Goal: Transaction & Acquisition: Download file/media

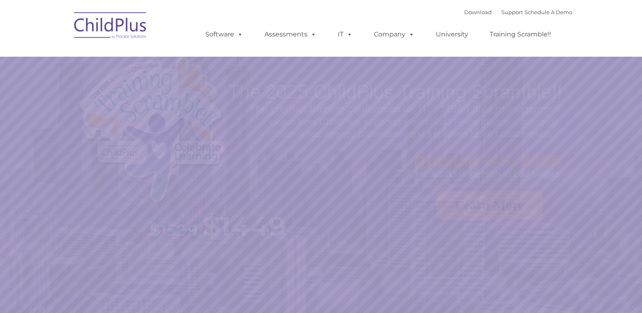
select select "MEDIUM"
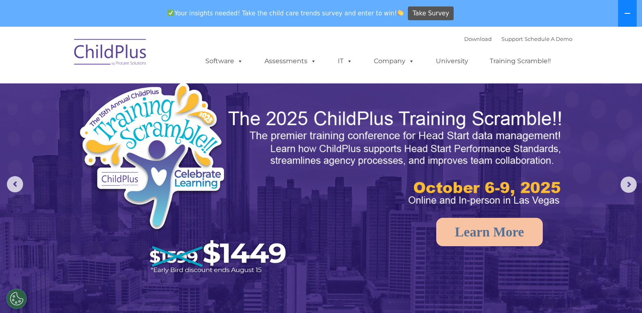
click at [626, 9] on button at bounding box center [627, 13] width 19 height 27
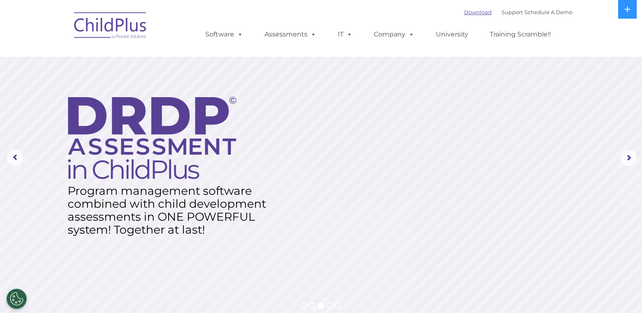
click at [466, 11] on link "Download" at bounding box center [478, 12] width 28 height 6
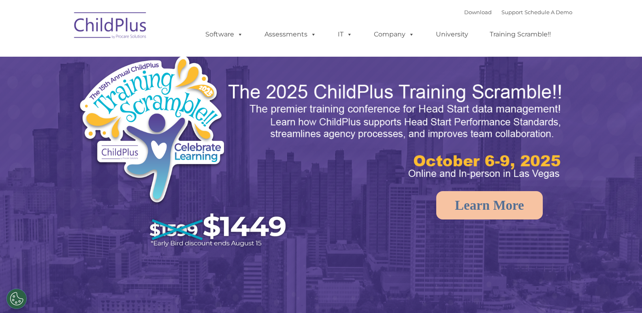
select select "MEDIUM"
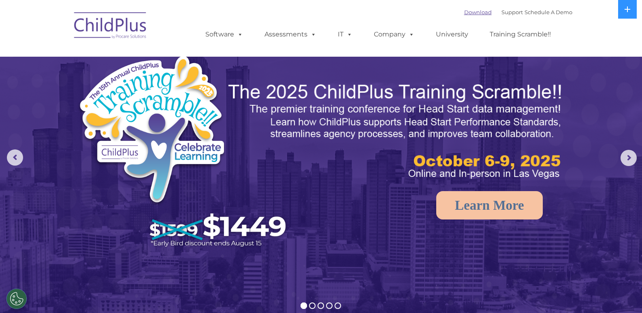
click at [464, 15] on link "Download" at bounding box center [478, 12] width 28 height 6
